Goal: Task Accomplishment & Management: Use online tool/utility

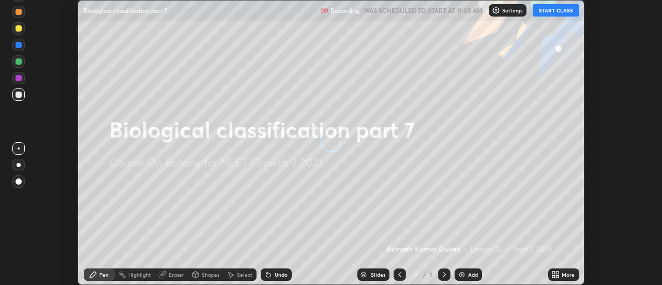
scroll to position [285, 662]
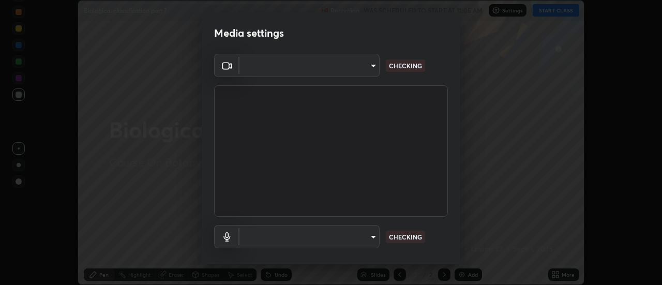
type input "751d449d604e4b96ecedde1e1f6f716fb17d1e84b34bafc94373a3023f52de87"
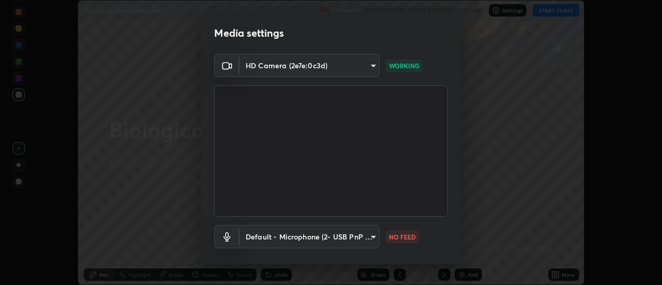
click at [374, 243] on body "Erase all Biological classification part 7 Recording WAS SCHEDULED TO START AT …" at bounding box center [331, 142] width 662 height 285
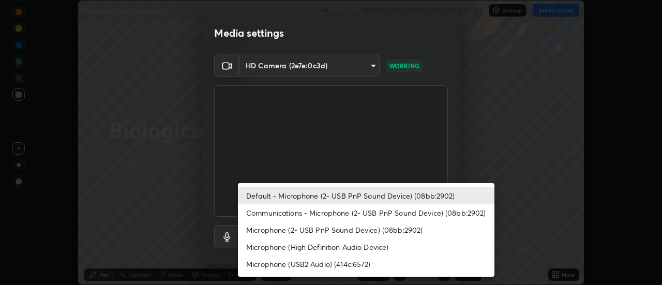
click at [376, 209] on li "Communications - Microphone (2- USB PnP Sound Device) (08bb:2902)" at bounding box center [366, 212] width 257 height 17
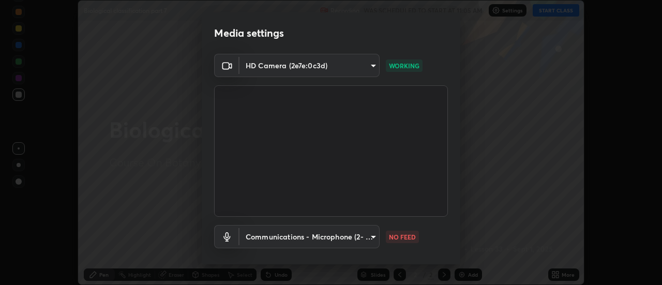
click at [366, 239] on body "Erase all Biological classification part 7 Recording WAS SCHEDULED TO START AT …" at bounding box center [331, 142] width 662 height 285
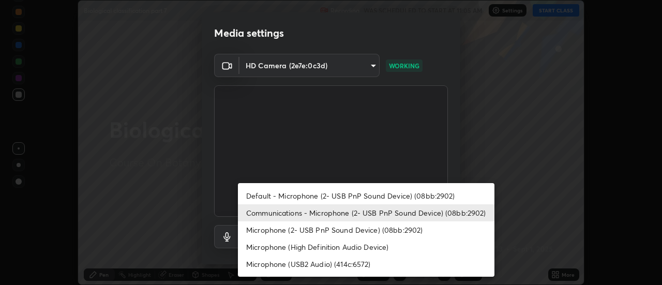
click at [387, 192] on li "Default - Microphone (2- USB PnP Sound Device) (08bb:2902)" at bounding box center [366, 195] width 257 height 17
type input "default"
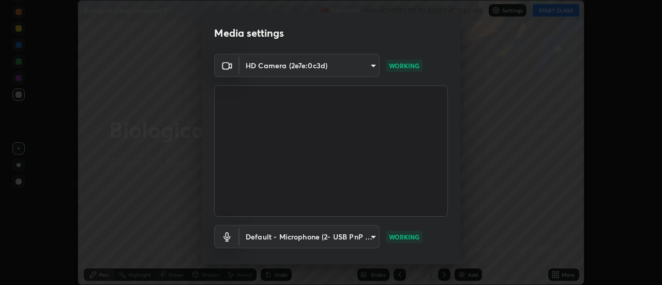
scroll to position [54, 0]
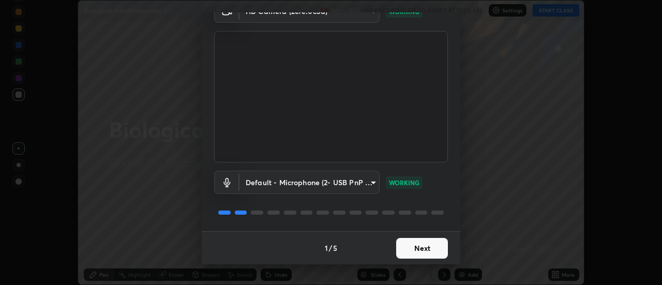
click at [422, 251] on button "Next" at bounding box center [422, 248] width 52 height 21
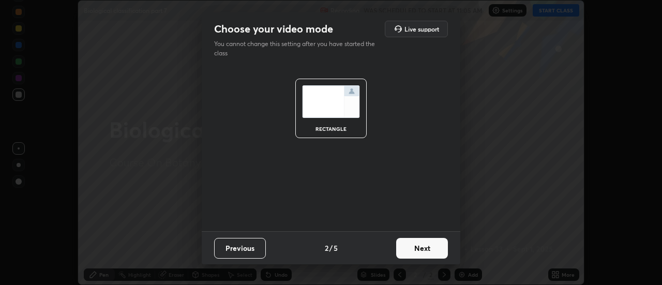
click at [421, 251] on button "Next" at bounding box center [422, 248] width 52 height 21
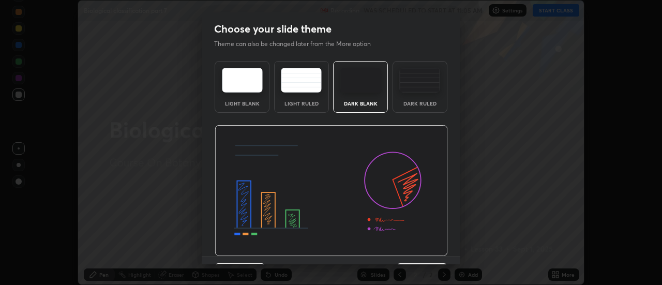
scroll to position [25, 0]
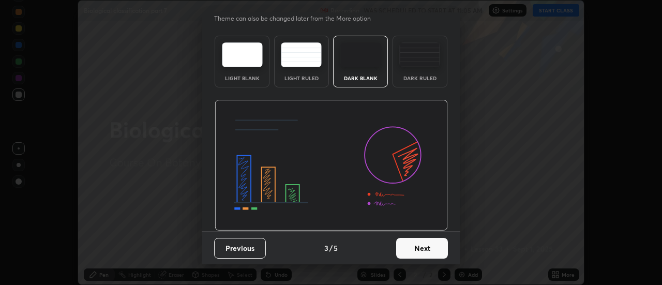
click at [419, 249] on button "Next" at bounding box center [422, 248] width 52 height 21
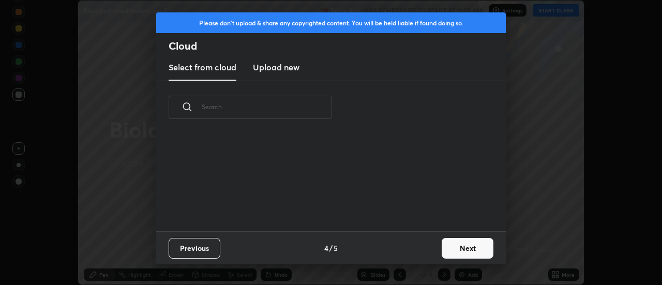
scroll to position [97, 332]
click at [287, 69] on h3 "Upload new" at bounding box center [276, 67] width 47 height 12
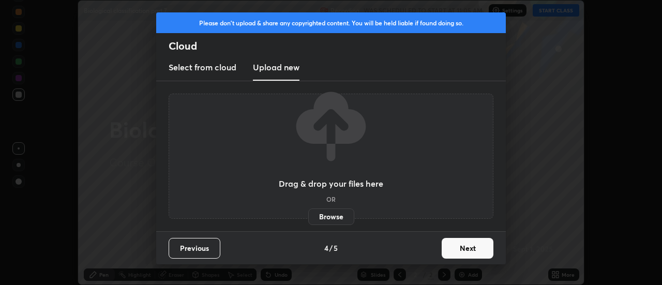
click at [464, 247] on button "Next" at bounding box center [468, 248] width 52 height 21
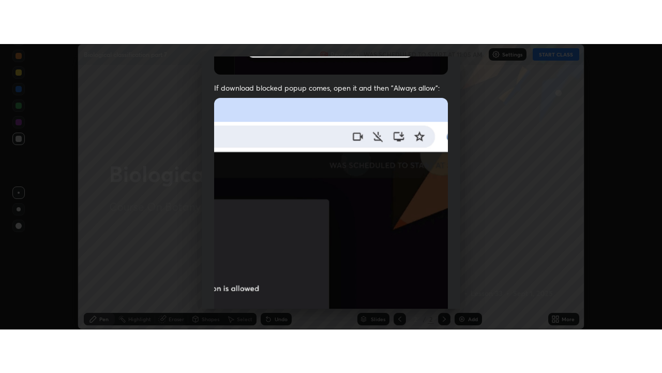
scroll to position [265, 0]
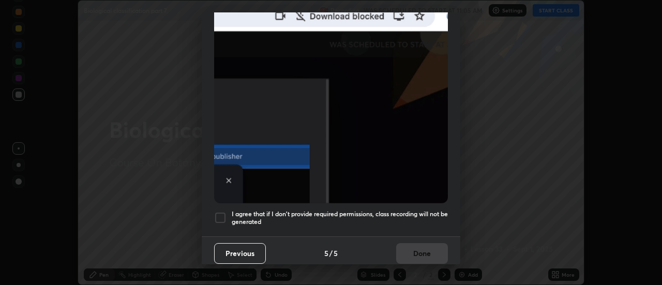
click at [220, 214] on div at bounding box center [220, 218] width 12 height 12
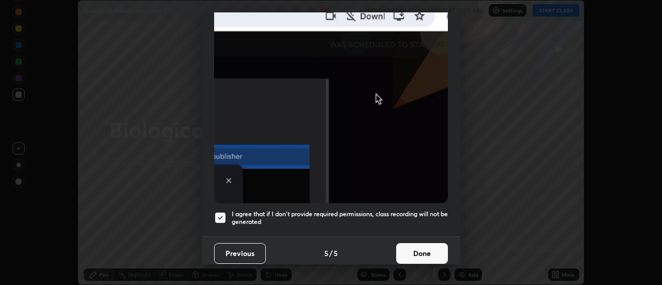
click at [421, 243] on button "Done" at bounding box center [422, 253] width 52 height 21
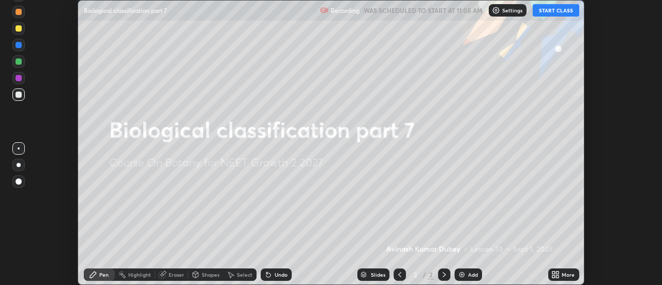
click at [561, 274] on div "More" at bounding box center [563, 275] width 31 height 12
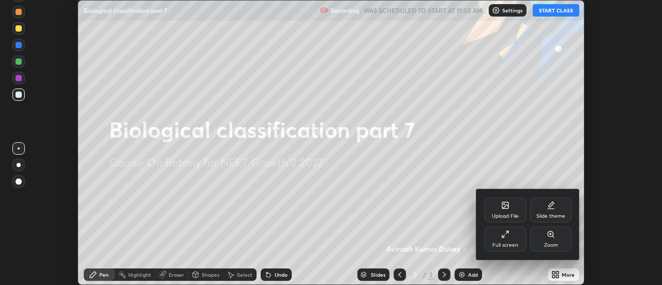
click at [510, 239] on div "Full screen" at bounding box center [505, 239] width 41 height 25
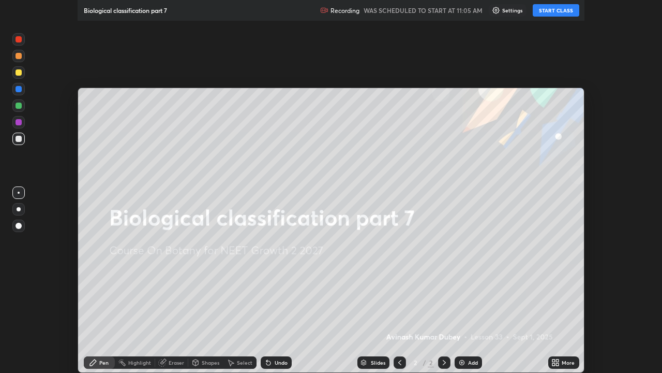
scroll to position [373, 662]
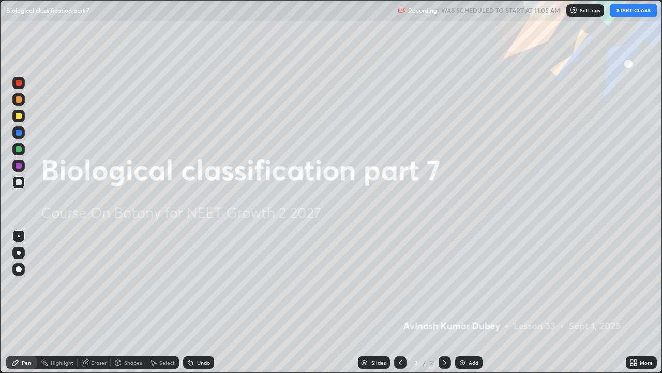
click at [633, 12] on button "START CLASS" at bounding box center [634, 10] width 47 height 12
click at [467, 285] on div "Add" at bounding box center [468, 362] width 27 height 12
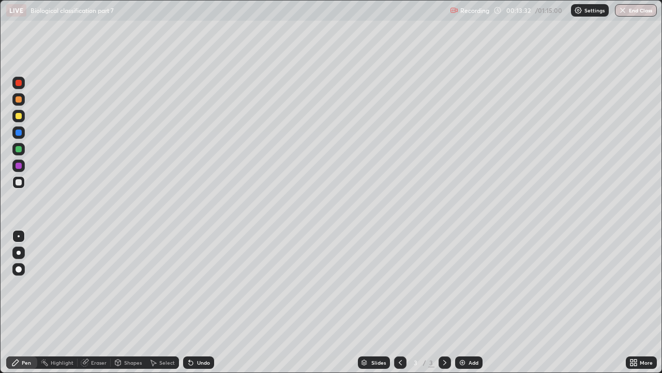
click at [467, 285] on div "Add" at bounding box center [468, 362] width 27 height 12
click at [20, 163] on div at bounding box center [19, 165] width 6 height 6
click at [98, 285] on div "Eraser" at bounding box center [99, 362] width 16 height 5
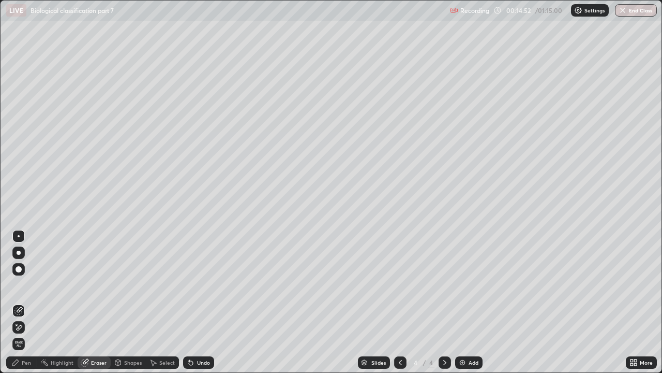
click at [22, 285] on span "Erase all" at bounding box center [18, 343] width 11 height 6
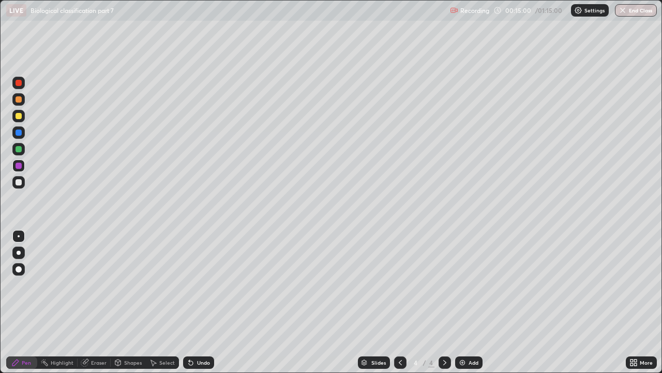
click at [399, 285] on icon at bounding box center [400, 362] width 8 height 8
click at [448, 285] on icon at bounding box center [445, 362] width 8 height 8
click at [99, 285] on div "Eraser" at bounding box center [99, 362] width 16 height 5
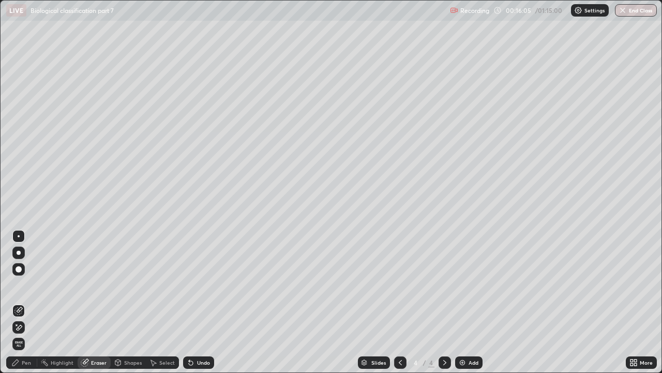
click at [22, 285] on span "Erase all" at bounding box center [18, 343] width 11 height 6
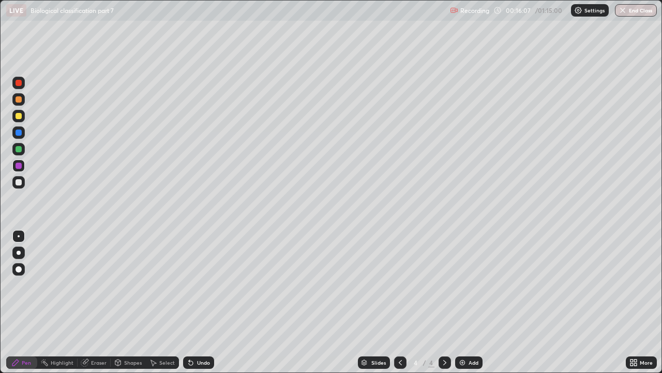
click at [399, 285] on icon at bounding box center [400, 362] width 8 height 8
click at [97, 285] on div "Eraser" at bounding box center [99, 362] width 16 height 5
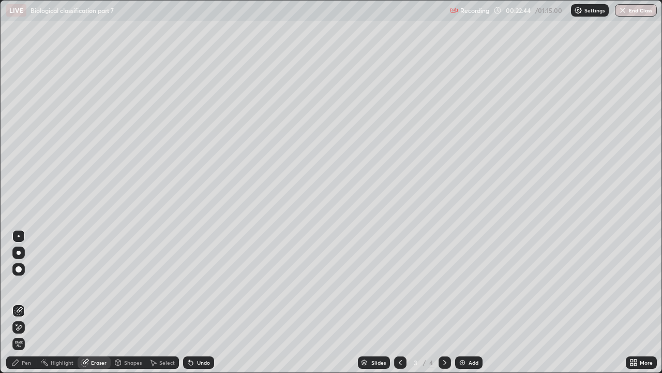
click at [21, 285] on icon at bounding box center [20, 326] width 6 height 5
click at [24, 285] on div "Erase all" at bounding box center [18, 343] width 12 height 12
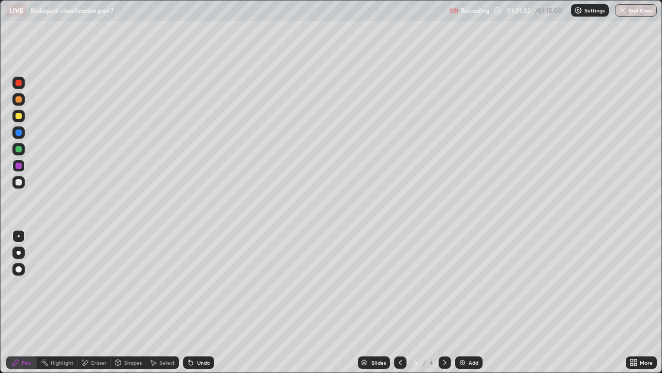
click at [99, 285] on div "Eraser" at bounding box center [99, 362] width 16 height 5
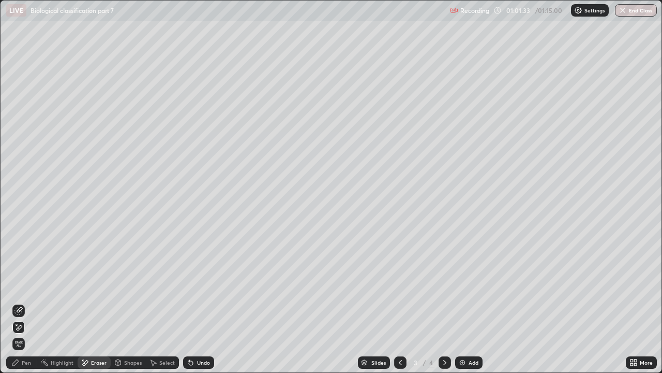
click at [22, 285] on span "Erase all" at bounding box center [18, 343] width 11 height 6
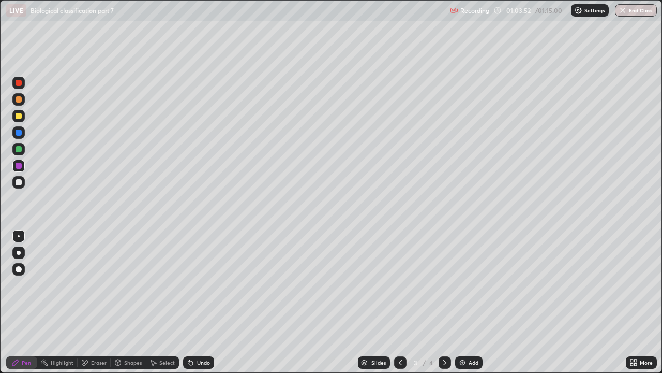
click at [89, 285] on div "Eraser" at bounding box center [94, 362] width 33 height 12
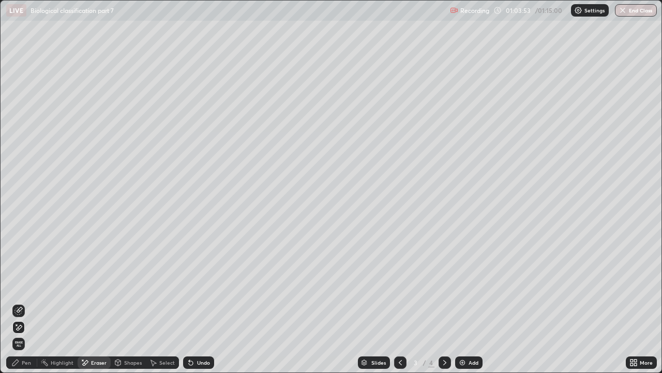
click at [19, 285] on span "Erase all" at bounding box center [18, 343] width 11 height 6
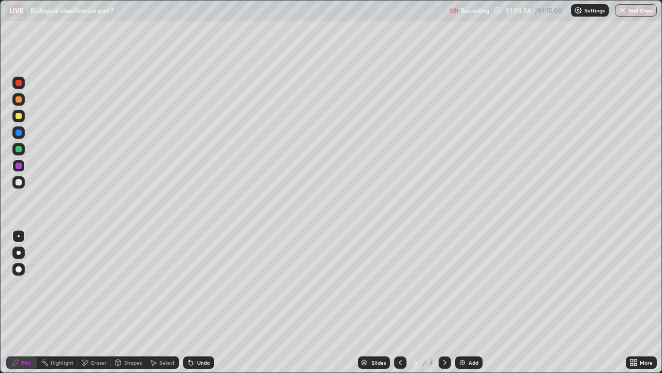
click at [21, 180] on div at bounding box center [19, 182] width 6 height 6
click at [22, 268] on div at bounding box center [18, 269] width 12 height 12
click at [20, 81] on div at bounding box center [19, 83] width 6 height 6
click at [19, 165] on div at bounding box center [19, 165] width 6 height 6
click at [21, 150] on div at bounding box center [19, 149] width 6 height 6
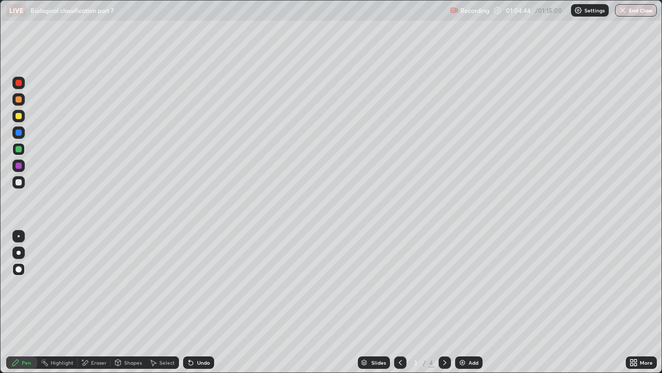
click at [22, 83] on div at bounding box center [18, 83] width 12 height 12
click at [101, 285] on div "Eraser" at bounding box center [99, 362] width 16 height 5
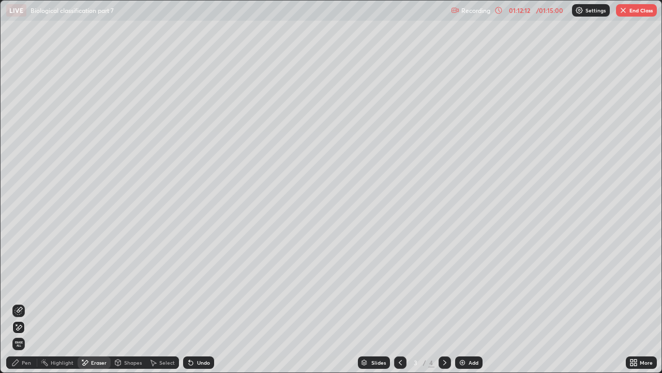
click at [19, 285] on span "Erase all" at bounding box center [18, 343] width 11 height 6
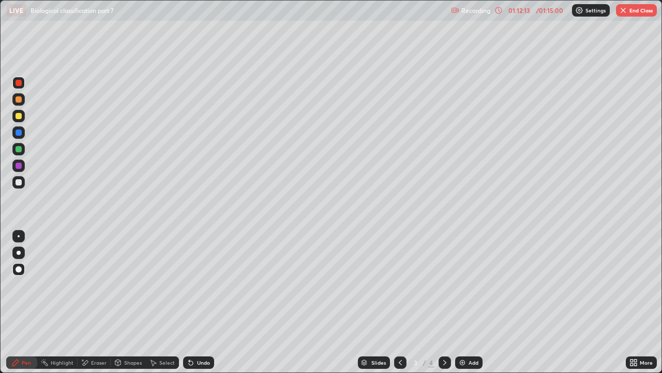
click at [399, 285] on icon at bounding box center [400, 362] width 8 height 8
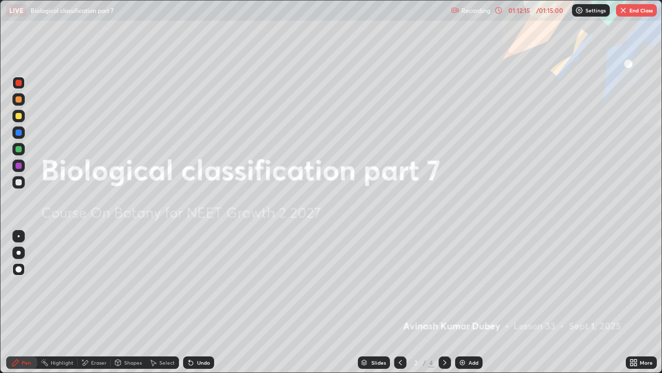
click at [443, 285] on icon at bounding box center [445, 362] width 8 height 8
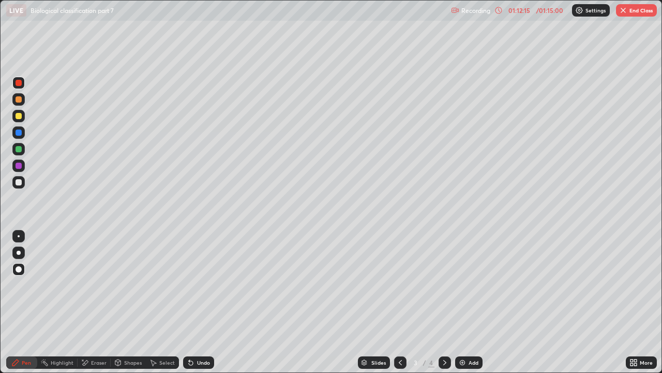
click at [444, 285] on icon at bounding box center [444, 362] width 3 height 5
click at [18, 115] on div at bounding box center [19, 116] width 6 height 6
click at [21, 164] on div at bounding box center [19, 165] width 6 height 6
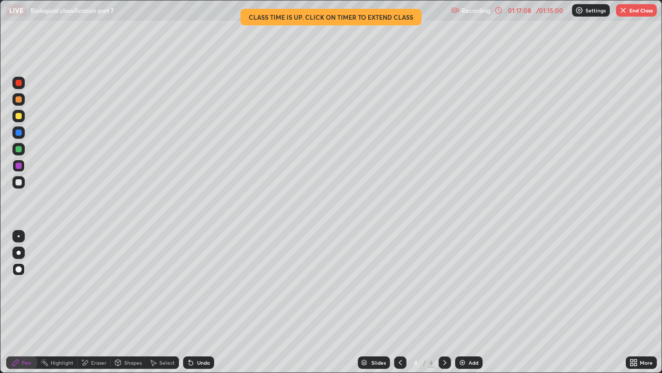
click at [99, 285] on div "Eraser" at bounding box center [99, 362] width 16 height 5
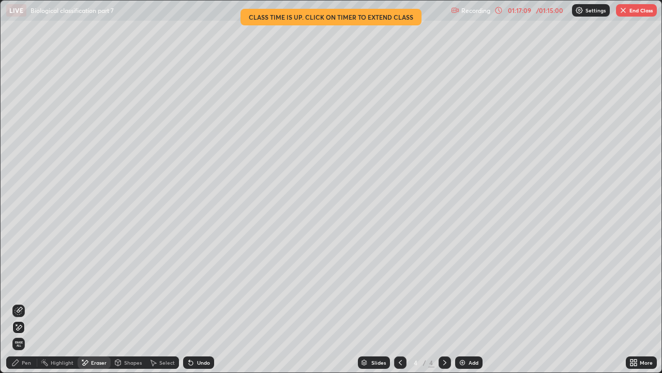
click at [19, 285] on span "Erase all" at bounding box center [18, 343] width 11 height 6
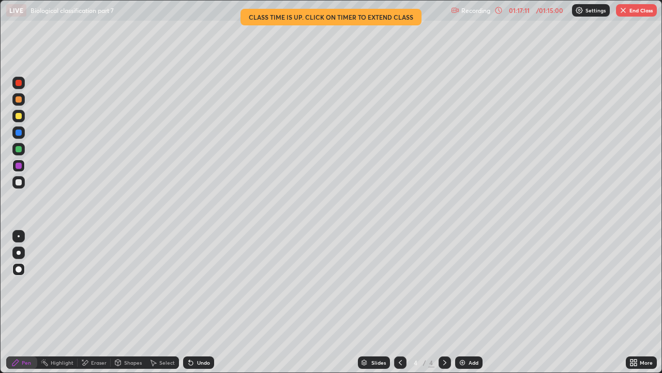
click at [641, 8] on button "End Class" at bounding box center [636, 10] width 41 height 12
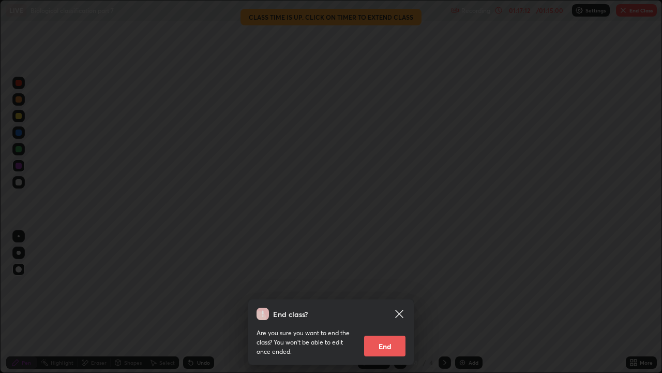
click at [385, 285] on button "End" at bounding box center [384, 345] width 41 height 21
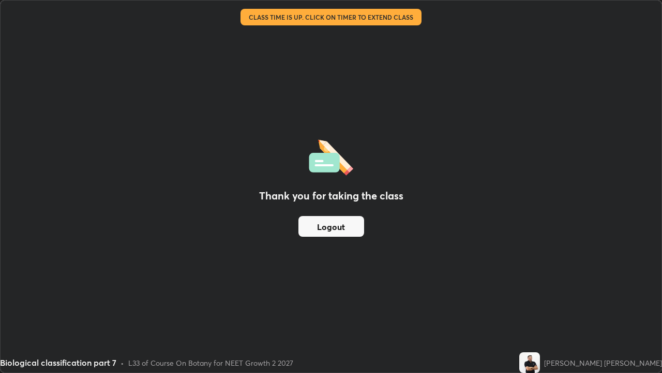
click at [336, 228] on button "Logout" at bounding box center [332, 226] width 66 height 21
